Goal: Information Seeking & Learning: Learn about a topic

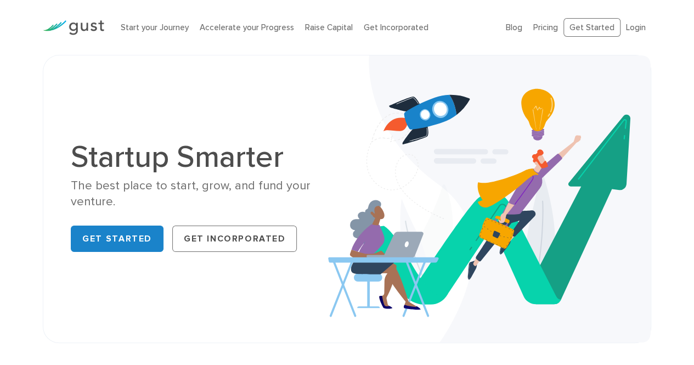
click at [443, 18] on div "Start your Journey Accelerate your Progress Raise Capital Get Incorporated" at bounding box center [304, 27] width 385 height 35
click at [151, 30] on link "Start your Journey" at bounding box center [155, 27] width 68 height 10
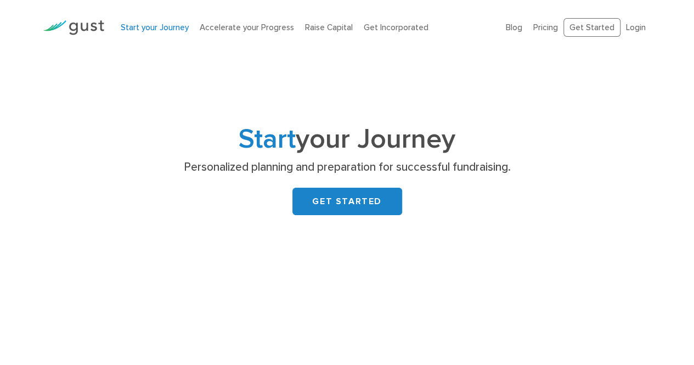
click at [87, 23] on img at bounding box center [73, 27] width 61 height 15
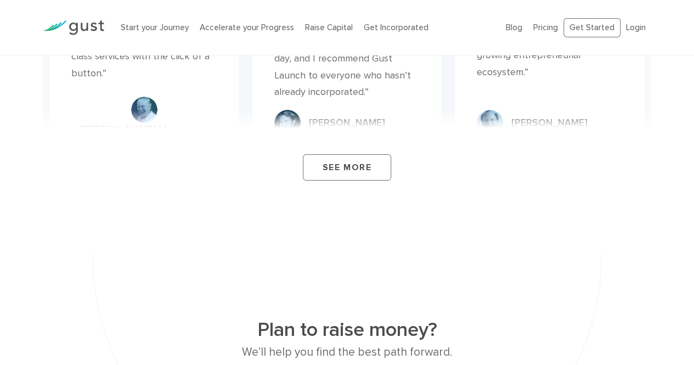
scroll to position [4072, 0]
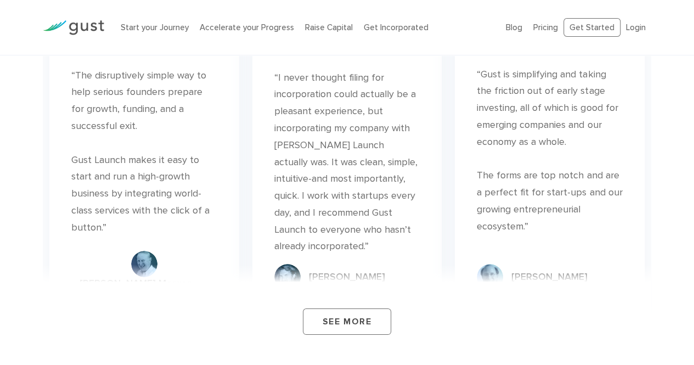
click at [677, 28] on div "Start your Journey Accelerate your Progress Raise Capital Get Incorporated Blog…" at bounding box center [347, 27] width 694 height 55
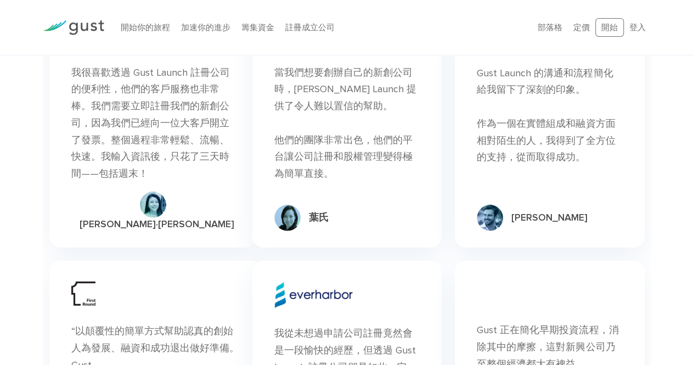
scroll to position [3507, 0]
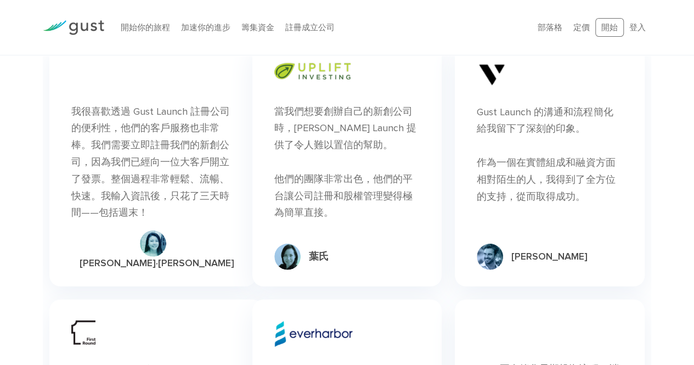
click at [312, 320] on img at bounding box center [313, 333] width 79 height 26
click at [287, 244] on img at bounding box center [287, 257] width 26 height 26
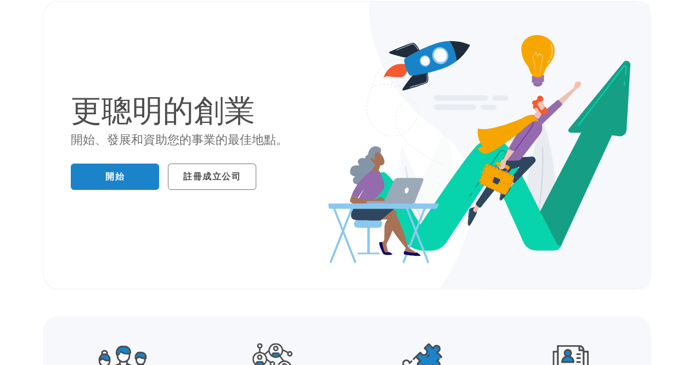
scroll to position [0, 0]
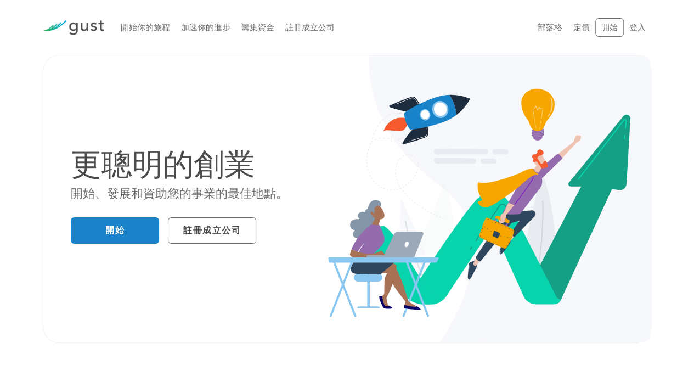
click at [92, 24] on img at bounding box center [73, 27] width 61 height 15
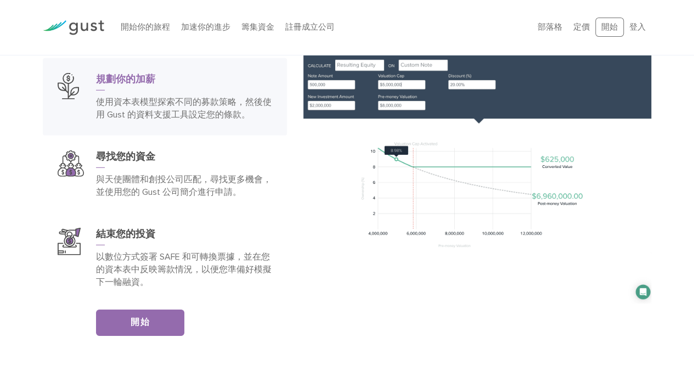
scroll to position [1574, 0]
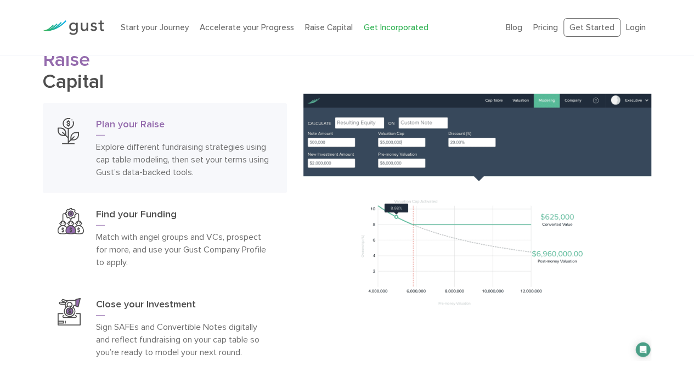
click at [414, 30] on link "Get Incorporated" at bounding box center [396, 27] width 65 height 10
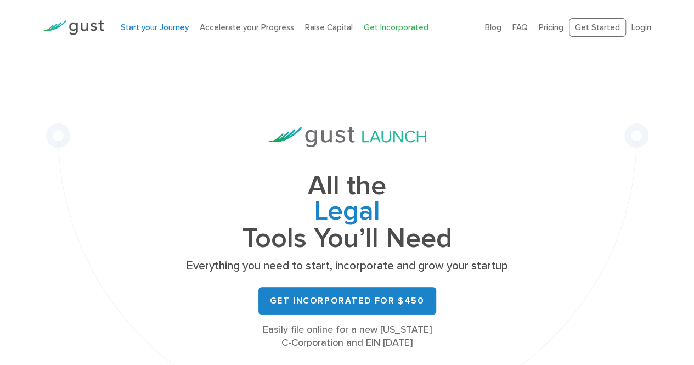
click at [177, 27] on link "Start your Journey" at bounding box center [155, 27] width 68 height 10
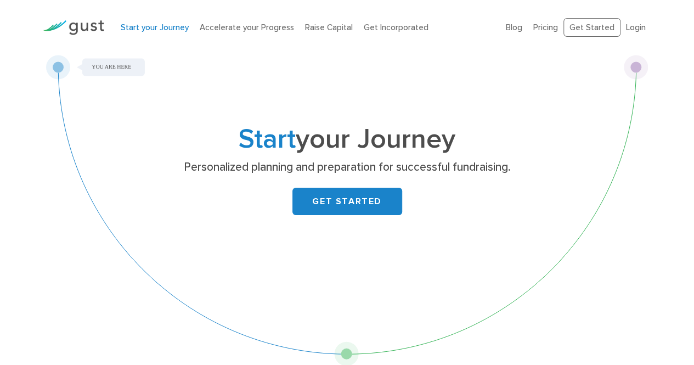
click at [369, 180] on div "Start your Journey Personalized planning and preparation for successful fundrai…" at bounding box center [347, 187] width 433 height 120
click at [368, 190] on link "GET STARTED" at bounding box center [347, 201] width 110 height 27
click at [639, 24] on link "Login" at bounding box center [636, 27] width 20 height 10
click at [81, 27] on img at bounding box center [73, 27] width 61 height 15
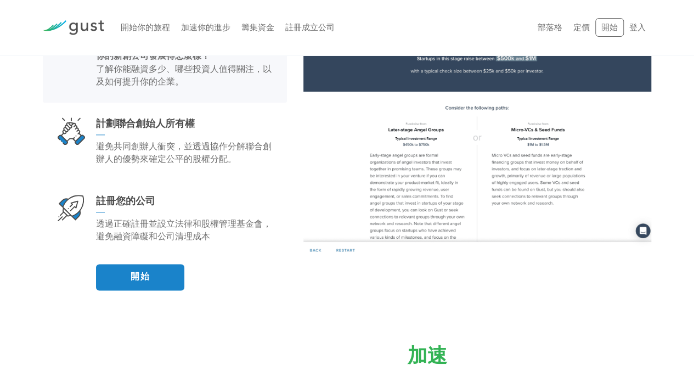
scroll to position [658, 0]
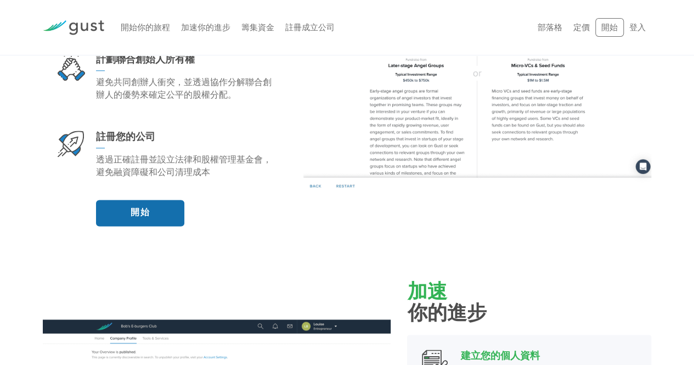
click at [144, 220] on link "開始" at bounding box center [140, 213] width 88 height 26
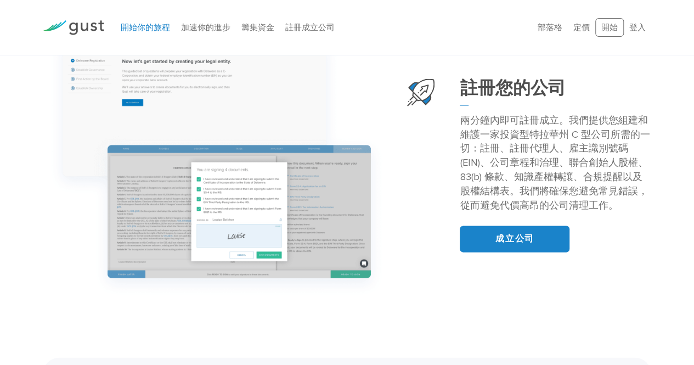
scroll to position [1097, 0]
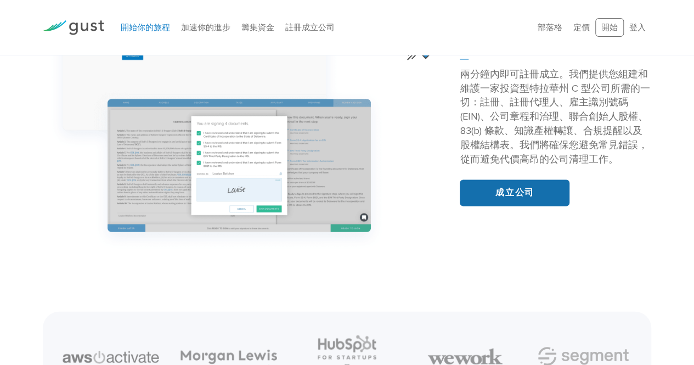
click at [526, 196] on font "成立公司" at bounding box center [514, 192] width 38 height 11
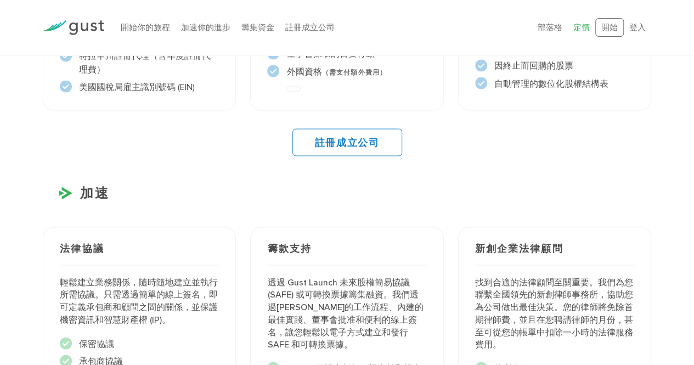
scroll to position [926, 0]
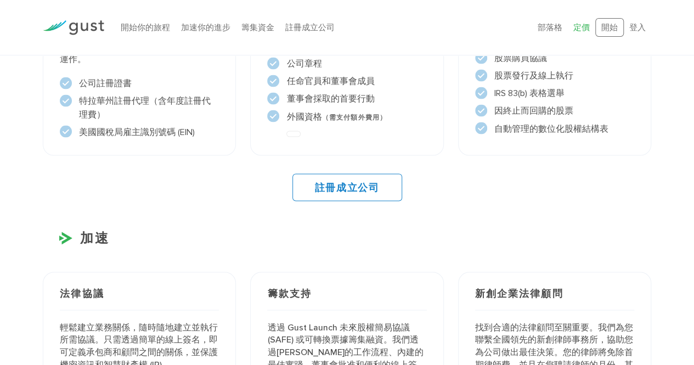
click at [581, 29] on font "定價" at bounding box center [581, 27] width 16 height 10
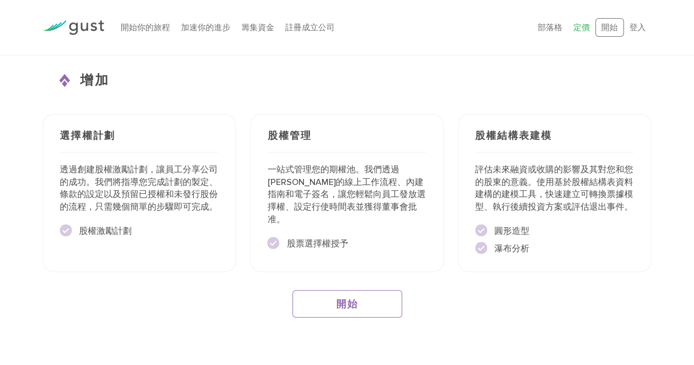
scroll to position [1639, 0]
